Goal: Information Seeking & Learning: Learn about a topic

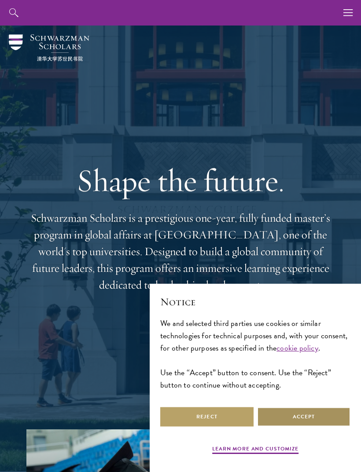
click at [277, 415] on button "Accept" at bounding box center [303, 417] width 93 height 20
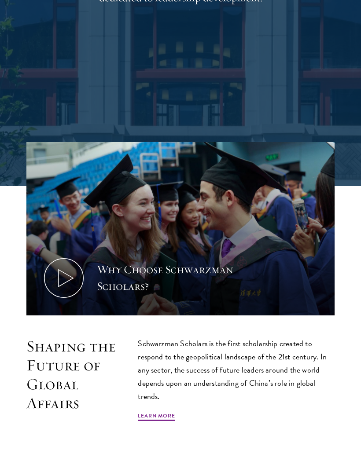
scroll to position [287, 0]
click at [65, 274] on icon at bounding box center [64, 278] width 40 height 40
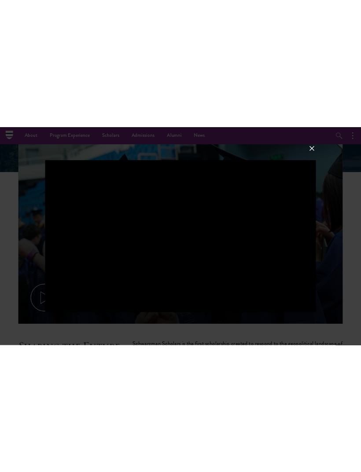
scroll to position [292, 0]
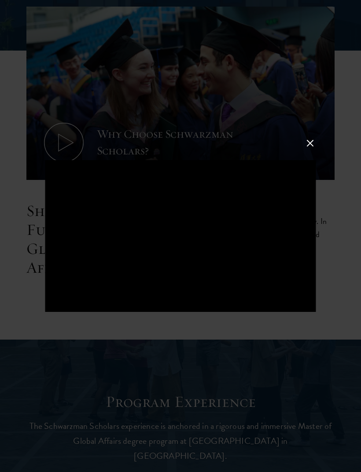
click at [311, 149] on button at bounding box center [309, 142] width 11 height 11
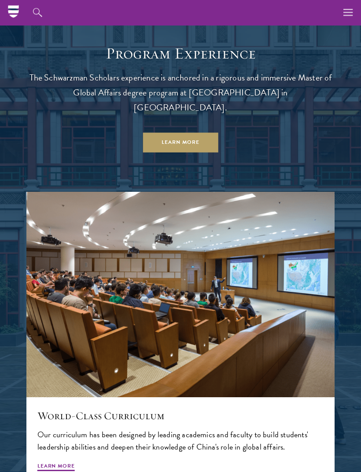
scroll to position [469, 0]
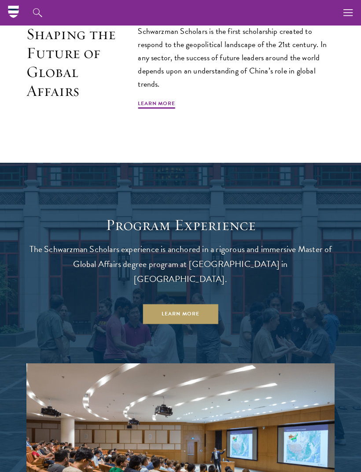
click at [198, 304] on link "Learn More" at bounding box center [180, 314] width 75 height 20
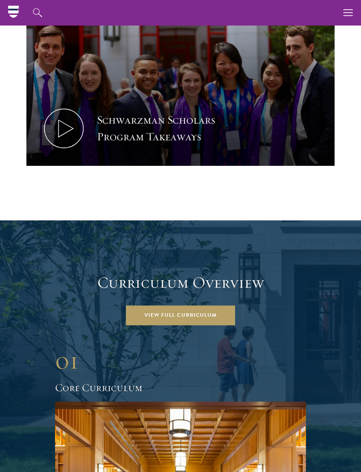
scroll to position [819, 0]
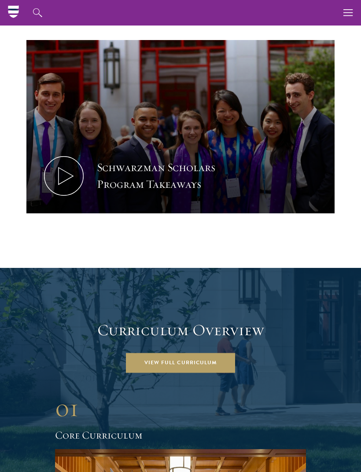
click at [204, 331] on header "Curriculum Overview View Full Curriculum" at bounding box center [180, 347] width 308 height 52
click at [179, 353] on link "View Full Curriculum" at bounding box center [180, 363] width 109 height 20
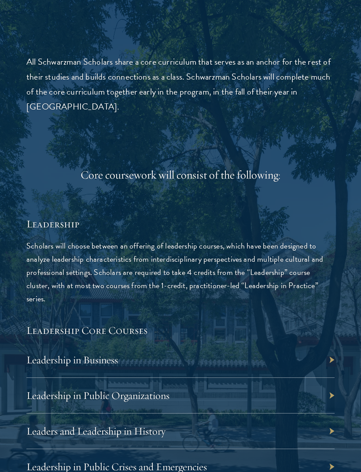
scroll to position [1326, 0]
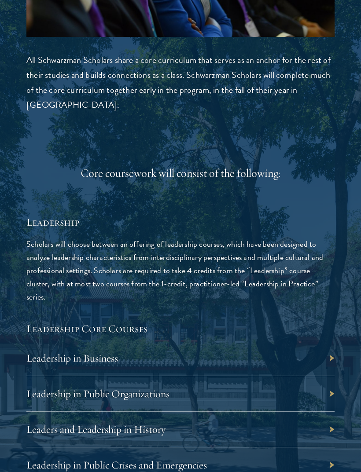
click at [332, 340] on div "Leadership in Business" at bounding box center [180, 358] width 308 height 36
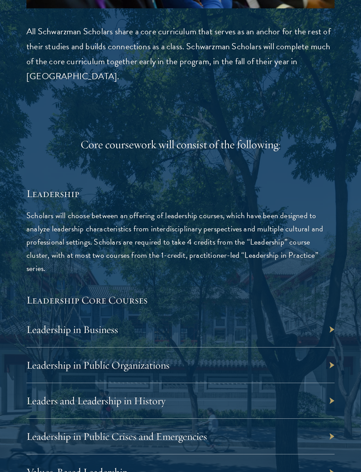
click at [329, 312] on div "Leadership in Business" at bounding box center [180, 330] width 308 height 36
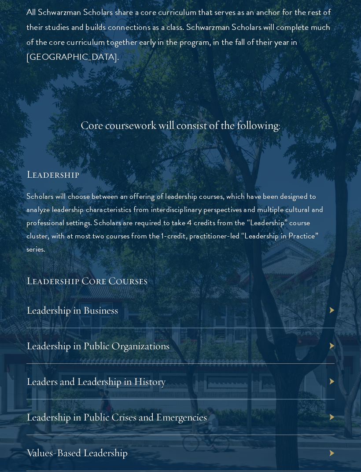
scroll to position [1457, 0]
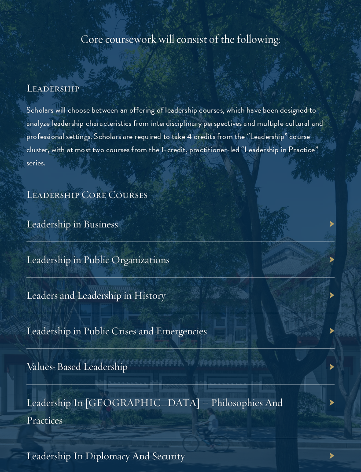
click at [327, 349] on div "Values-Based Leadership" at bounding box center [180, 367] width 308 height 36
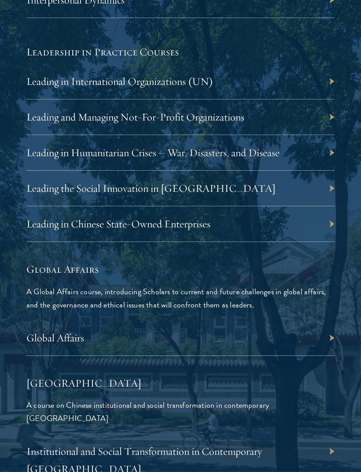
scroll to position [1989, 0]
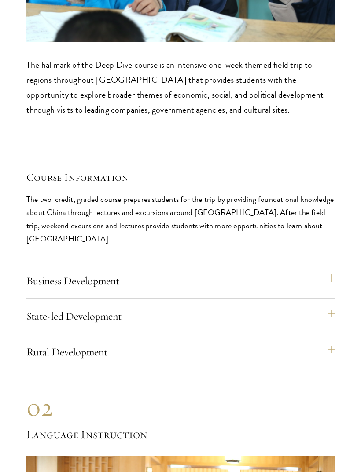
scroll to position [4368, 0]
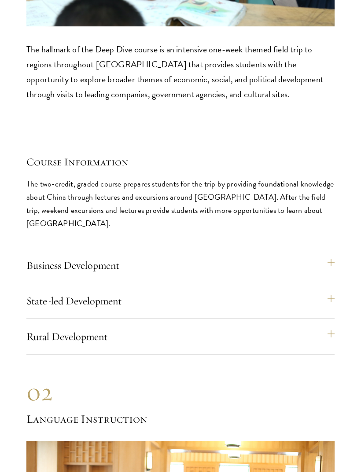
click at [333, 255] on button "Business Development" at bounding box center [180, 265] width 308 height 21
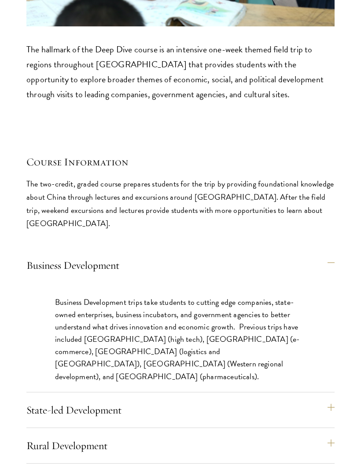
click at [329, 399] on button "State-led Development" at bounding box center [180, 409] width 308 height 21
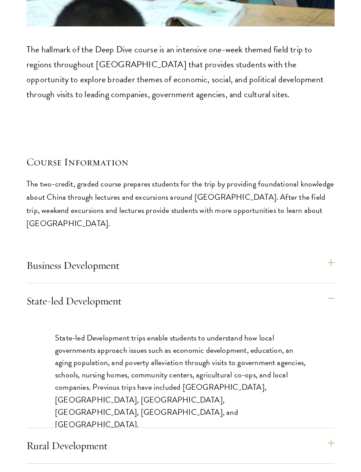
click at [329, 255] on button "Business Development" at bounding box center [180, 265] width 308 height 21
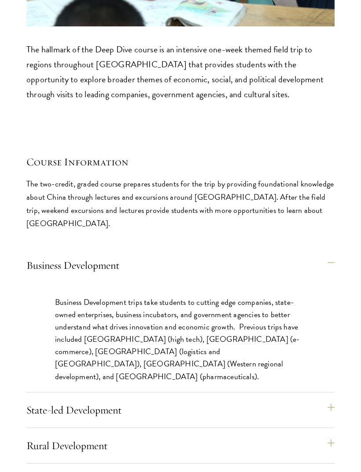
click at [332, 399] on button "State-led Development" at bounding box center [180, 409] width 308 height 21
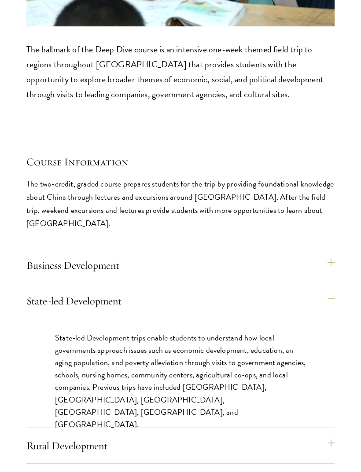
click at [325, 435] on button "Rural Development" at bounding box center [180, 445] width 308 height 21
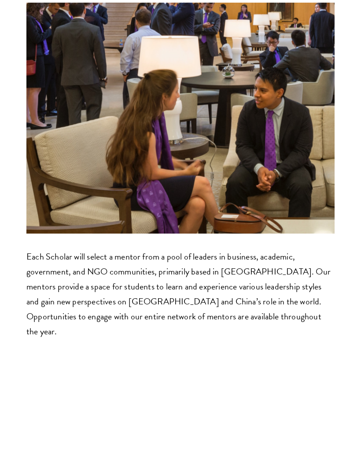
scroll to position [5999, 0]
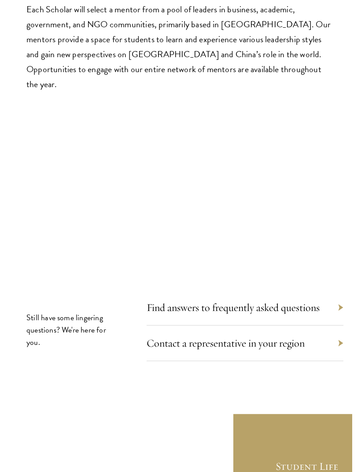
click at [337, 290] on div "Find answers to frequently asked questions" at bounding box center [244, 308] width 197 height 36
click at [344, 299] on section "Still have some lingering questions? We're here for you. Find answers to freque…" at bounding box center [180, 381] width 361 height 164
click at [317, 301] on link "Find answers to frequently asked questions" at bounding box center [232, 307] width 173 height 13
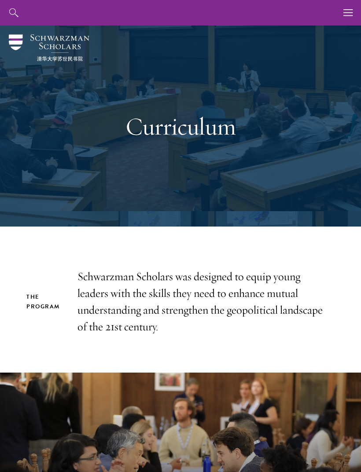
scroll to position [6028, 0]
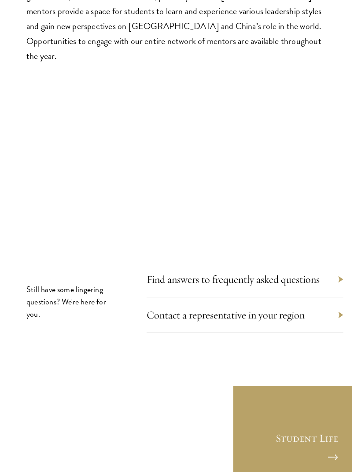
click at [338, 297] on div "Contact a representative in your region" at bounding box center [244, 315] width 197 height 36
click at [297, 308] on link "Contact a representative in your region" at bounding box center [225, 314] width 158 height 13
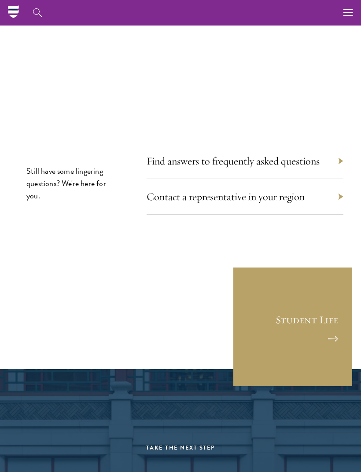
scroll to position [6145, 0]
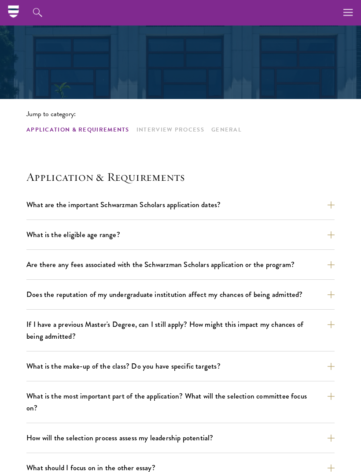
scroll to position [126, 0]
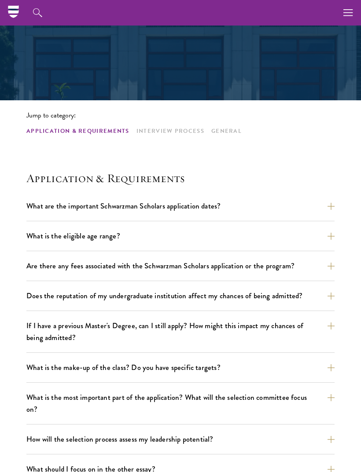
click at [332, 208] on button "What are the important Schwarzman Scholars application dates?" at bounding box center [180, 205] width 308 height 15
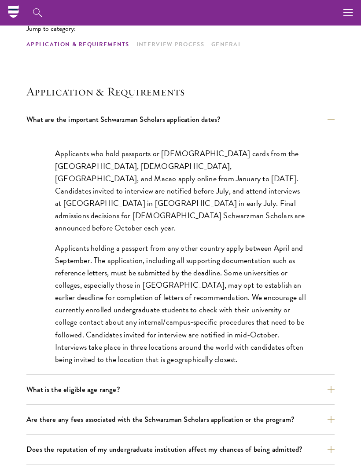
scroll to position [216, 0]
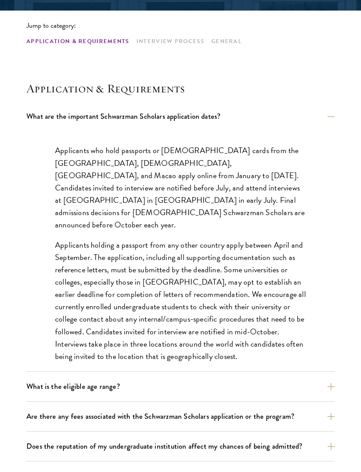
click at [310, 273] on div "Applicants who hold passports or permanent resident cards from the Chinese main…" at bounding box center [180, 257] width 303 height 253
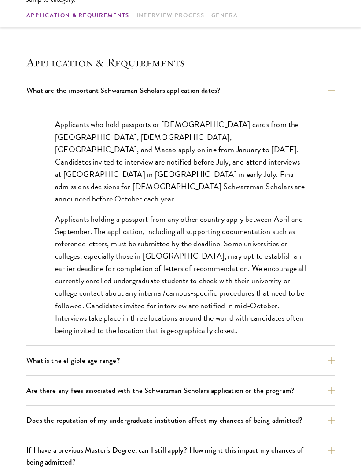
scroll to position [243, 0]
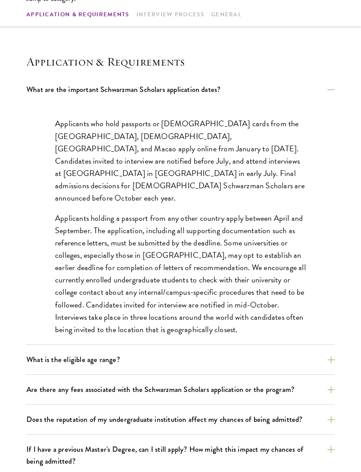
click at [308, 272] on div "Applicants who hold passports or permanent resident cards from the Chinese main…" at bounding box center [180, 230] width 303 height 253
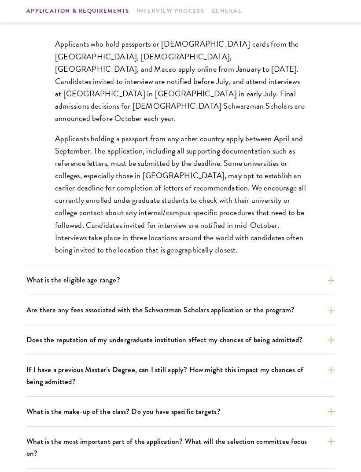
scroll to position [336, 0]
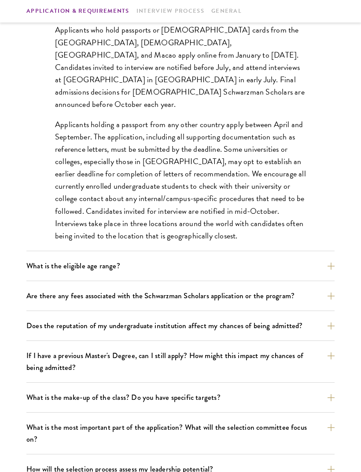
click at [310, 270] on button "What is the eligible age range?" at bounding box center [180, 265] width 308 height 15
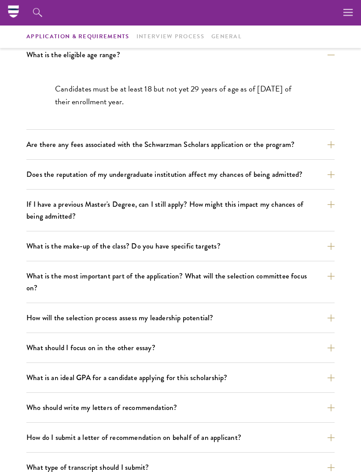
scroll to position [254, 0]
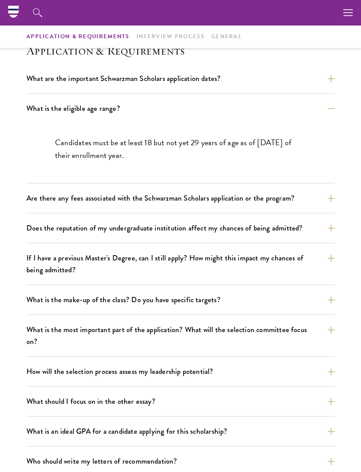
click at [326, 201] on button "Are there any fees associated with the Schwarzman Scholars application or the p…" at bounding box center [180, 197] width 308 height 15
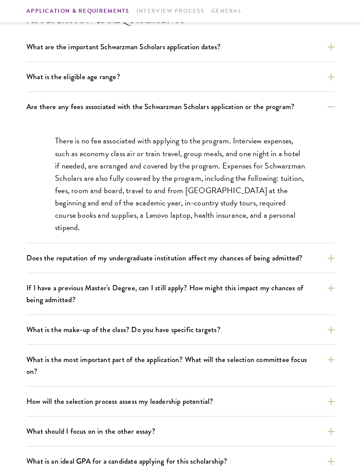
scroll to position [288, 0]
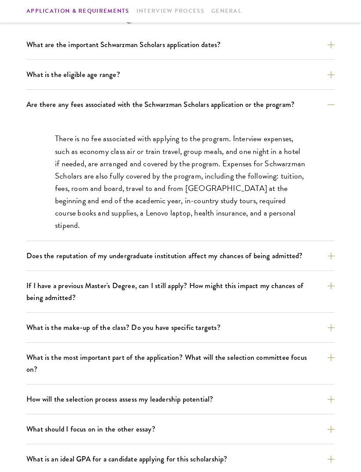
click at [321, 263] on button "Does the reputation of my undergraduate institution affect my chances of being …" at bounding box center [180, 255] width 308 height 15
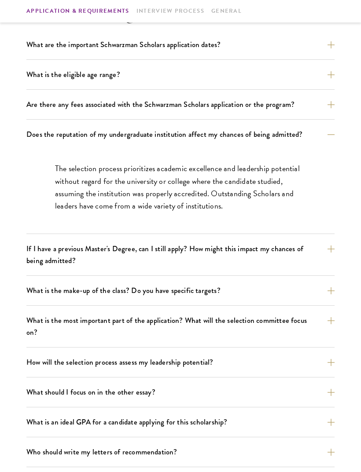
click at [333, 259] on button "If I have a previous Master's Degree, can I still apply? How might this impact …" at bounding box center [180, 254] width 308 height 27
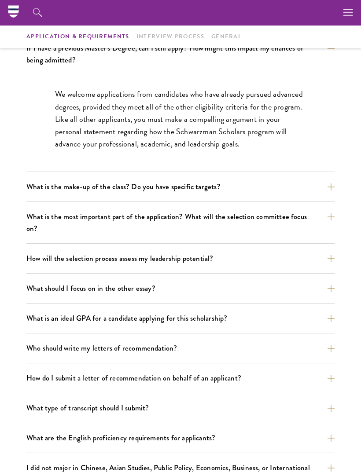
scroll to position [403, 0]
click at [330, 186] on button "What is the make-up of the class? Do you have specific targets?" at bounding box center [180, 186] width 308 height 15
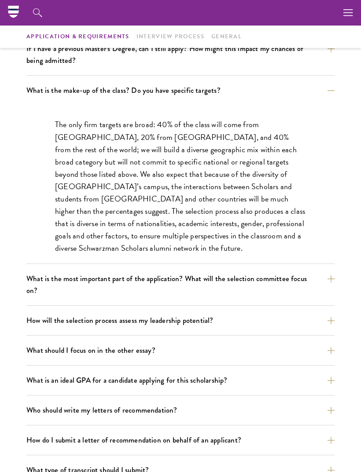
click at [320, 281] on button "What is the most important part of the application? What will the selection com…" at bounding box center [180, 284] width 308 height 27
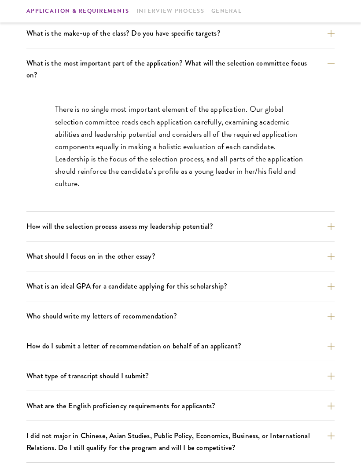
scroll to position [463, 0]
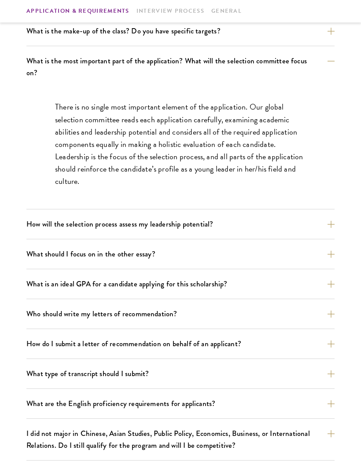
click at [329, 216] on button "How will the selection process assess my leadership potential?" at bounding box center [180, 223] width 308 height 15
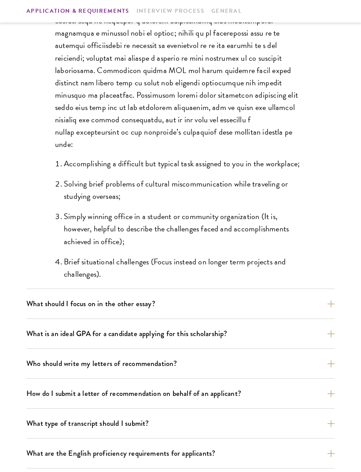
scroll to position [715, 0]
click at [309, 296] on button "What should I focus on in the other essay?" at bounding box center [180, 303] width 308 height 15
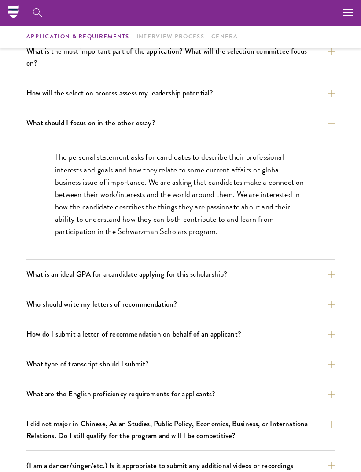
scroll to position [464, 0]
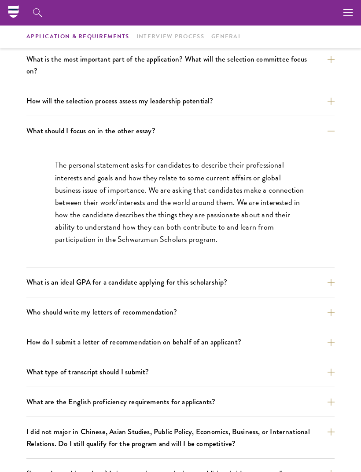
click at [319, 274] on button "What is an ideal GPA for a candidate applying for this scholarship?" at bounding box center [180, 281] width 308 height 15
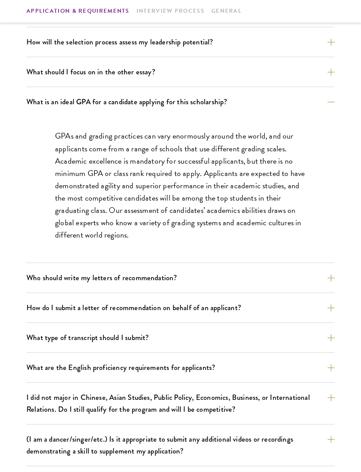
scroll to position [525, 0]
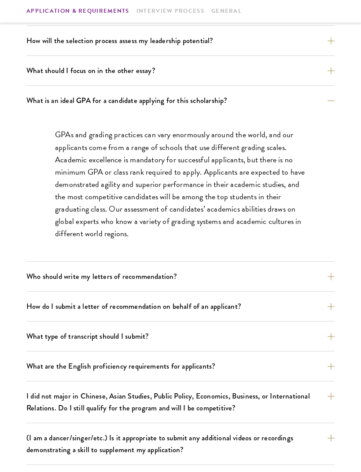
click at [325, 269] on button "Who should write my letters of recommendation?" at bounding box center [180, 276] width 308 height 15
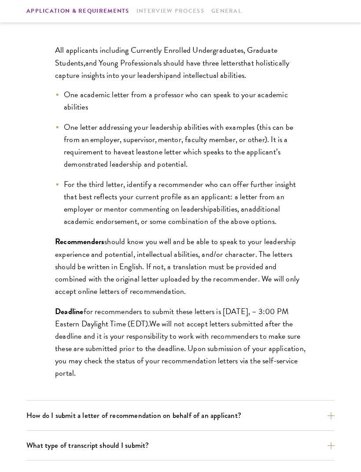
scroll to position [640, 0]
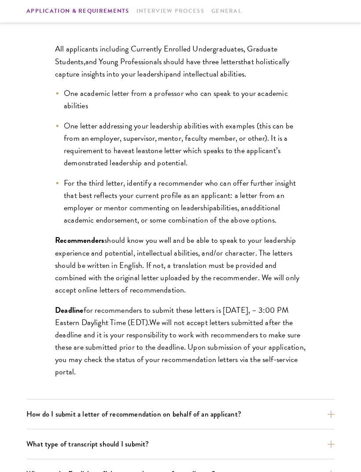
click at [314, 294] on div "All applicants including Currently Enrolled Undergraduates, Graduate Students ,…" at bounding box center [180, 215] width 303 height 370
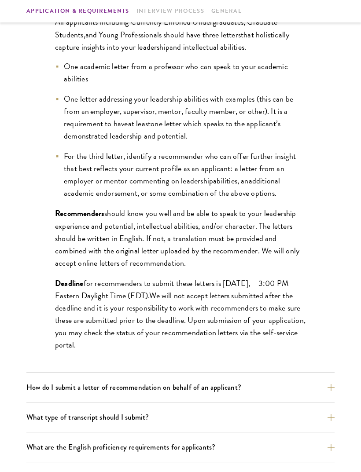
scroll to position [667, 0]
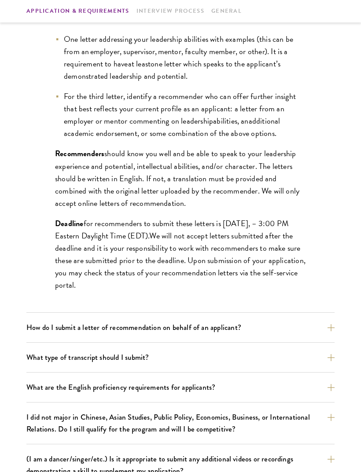
click at [274, 321] on button "How do I submit a letter of recommendation on behalf of an applicant?" at bounding box center [180, 327] width 308 height 15
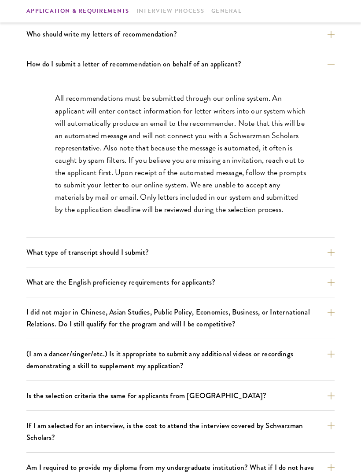
scroll to position [627, 0]
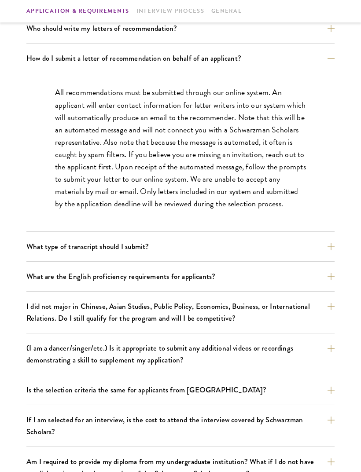
click at [274, 239] on button "What type of transcript should I submit?" at bounding box center [180, 246] width 308 height 15
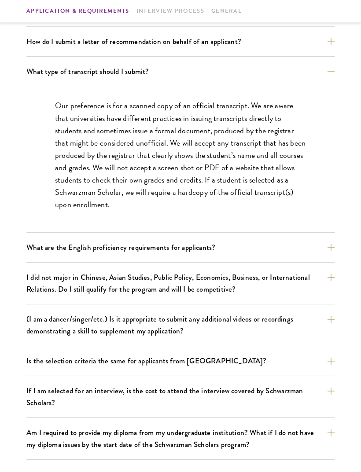
scroll to position [651, 0]
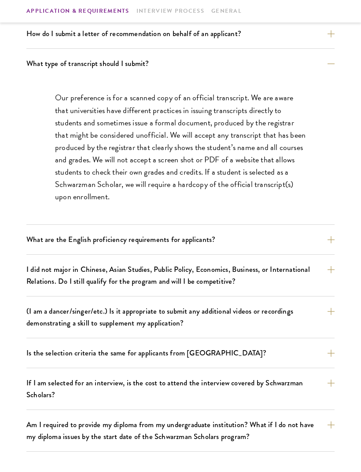
click at [283, 232] on button "What are the English proficiency requirements for applicants?" at bounding box center [180, 239] width 308 height 15
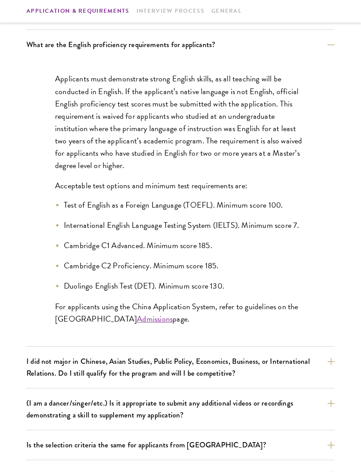
scroll to position [798, 0]
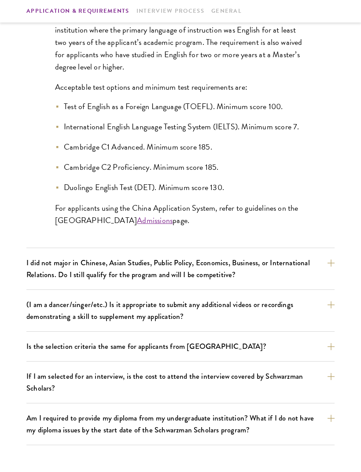
click at [327, 264] on button "I did not major in Chinese, Asian Studies, Public Policy, Economics, Business, …" at bounding box center [180, 268] width 308 height 27
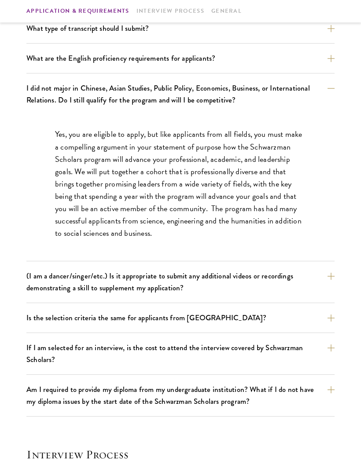
scroll to position [688, 0]
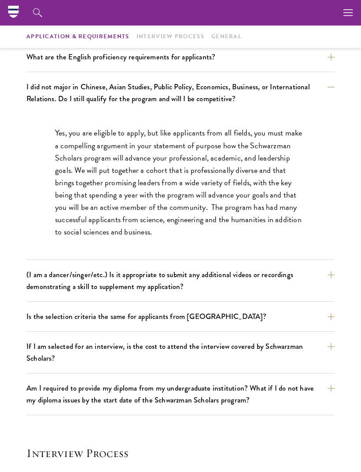
click at [314, 278] on button "(I am a dancer/singer/etc.) Is it appropriate to submit any additional videos o…" at bounding box center [180, 280] width 308 height 27
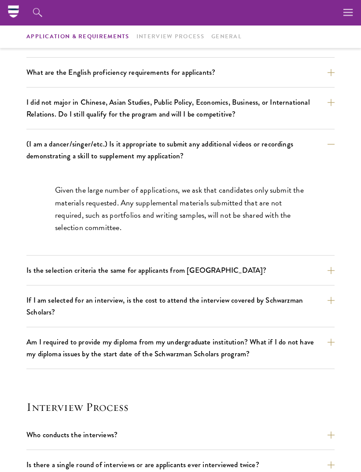
scroll to position [667, 0]
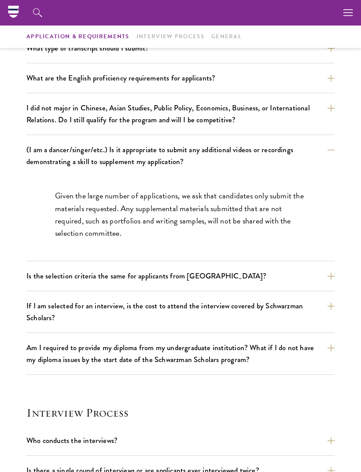
click at [327, 268] on button "Is the selection criteria the same for applicants from China?" at bounding box center [180, 275] width 308 height 15
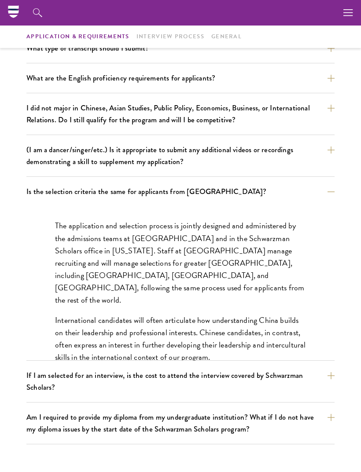
click at [318, 368] on button "If I am selected for an interview, is the cost to attend the interview covered …" at bounding box center [180, 381] width 308 height 27
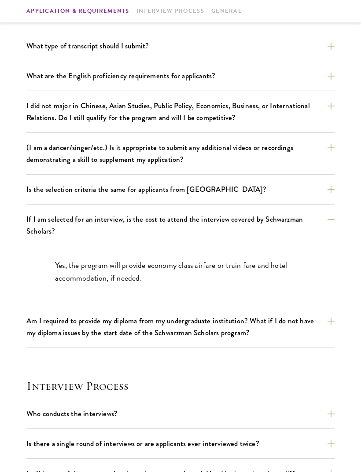
scroll to position [677, 0]
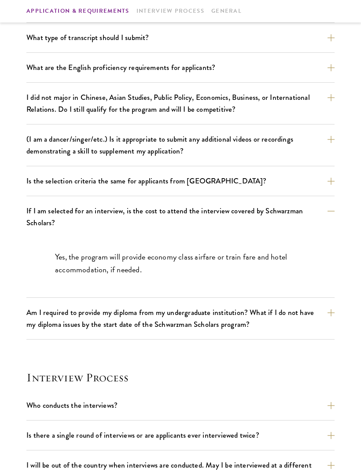
click at [325, 312] on button "Am I required to provide my diploma from my undergraduate institution? What if …" at bounding box center [180, 318] width 308 height 27
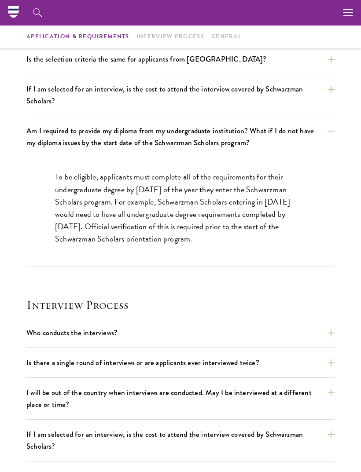
scroll to position [808, 0]
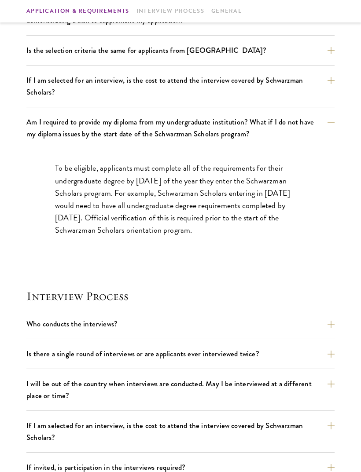
click at [330, 319] on button "Who conducts the interviews?" at bounding box center [180, 323] width 308 height 15
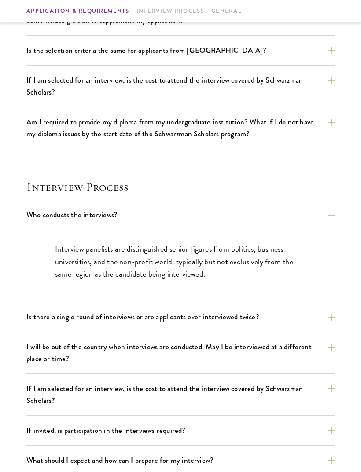
click at [332, 310] on button "Is there a single round of interviews or are applicants ever interviewed twice?" at bounding box center [180, 316] width 308 height 15
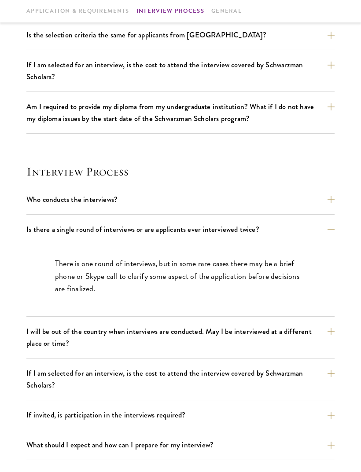
scroll to position [824, 0]
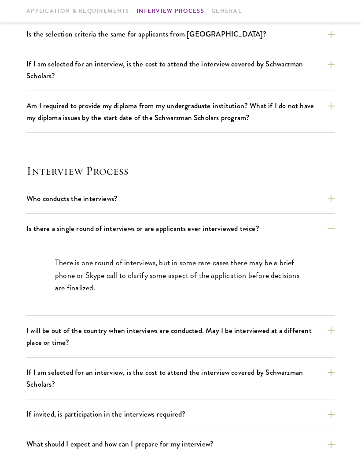
click at [321, 325] on button "I will be out of the country when interviews are conducted. May I be interviewe…" at bounding box center [180, 336] width 308 height 27
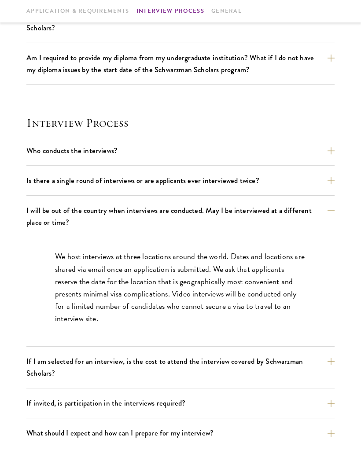
scroll to position [974, 0]
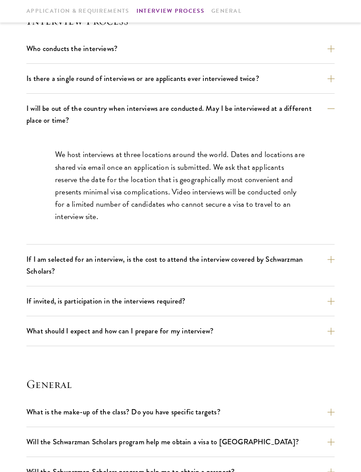
click at [318, 259] on button "If I am selected for an interview, is the cost to attend the interview covered …" at bounding box center [180, 265] width 308 height 27
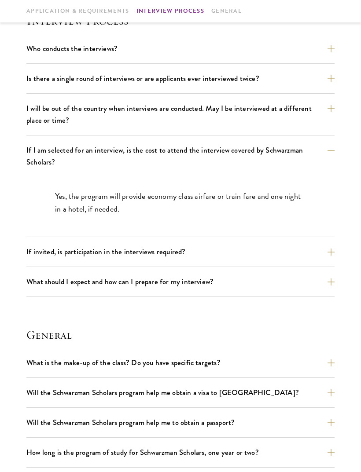
click at [320, 246] on button "If invited, is participation in the interviews required?" at bounding box center [180, 251] width 308 height 15
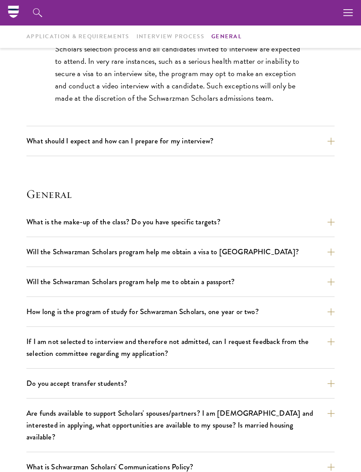
scroll to position [1159, 0]
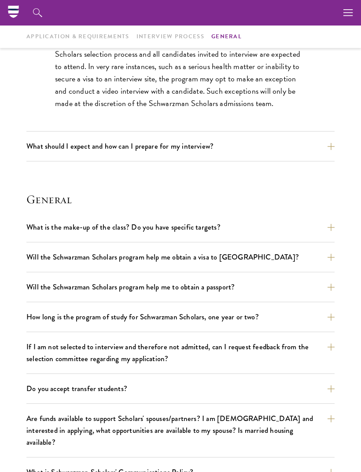
click at [334, 221] on button "What is the make-up of the class? Do you have specific targets?" at bounding box center [180, 226] width 308 height 15
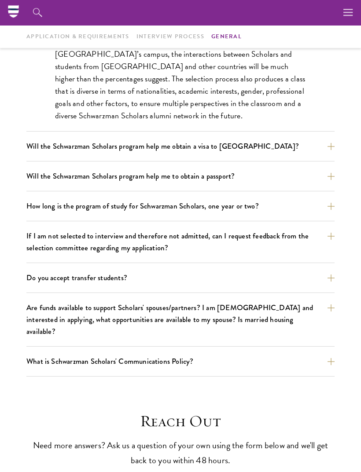
scroll to position [1295, 0]
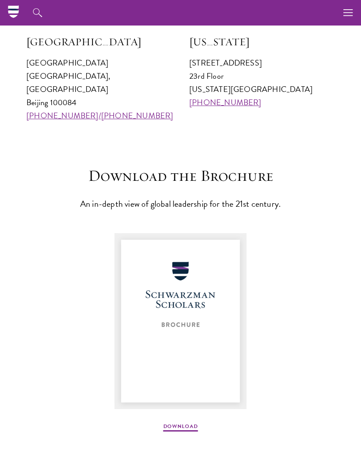
scroll to position [937, 0]
